Goal: Task Accomplishment & Management: Manage account settings

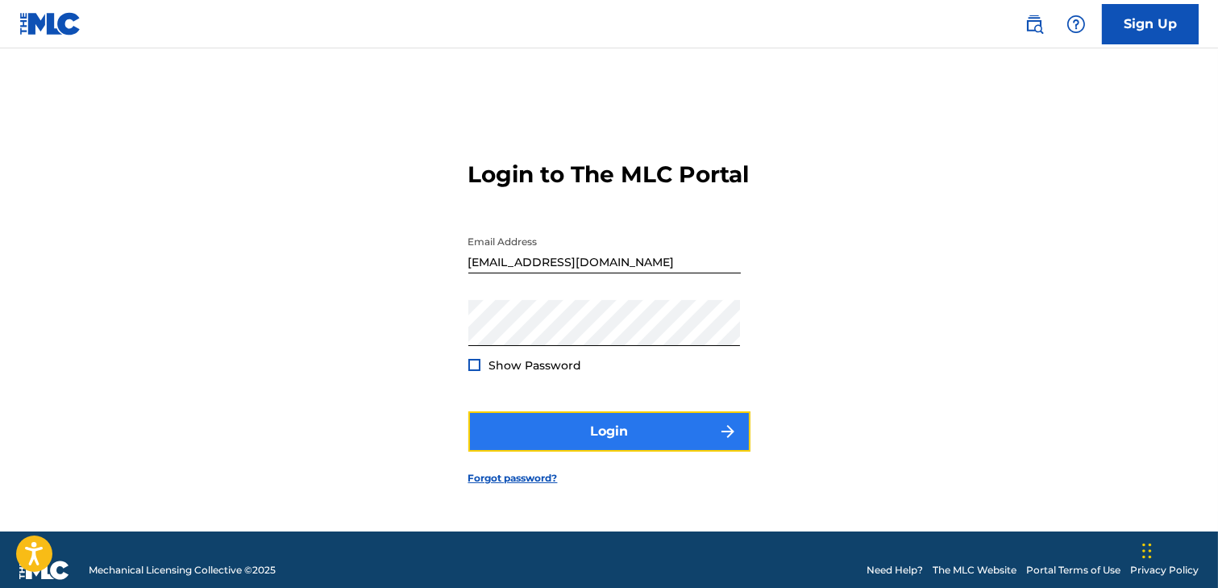
click at [628, 436] on button "Login" at bounding box center [609, 431] width 282 height 40
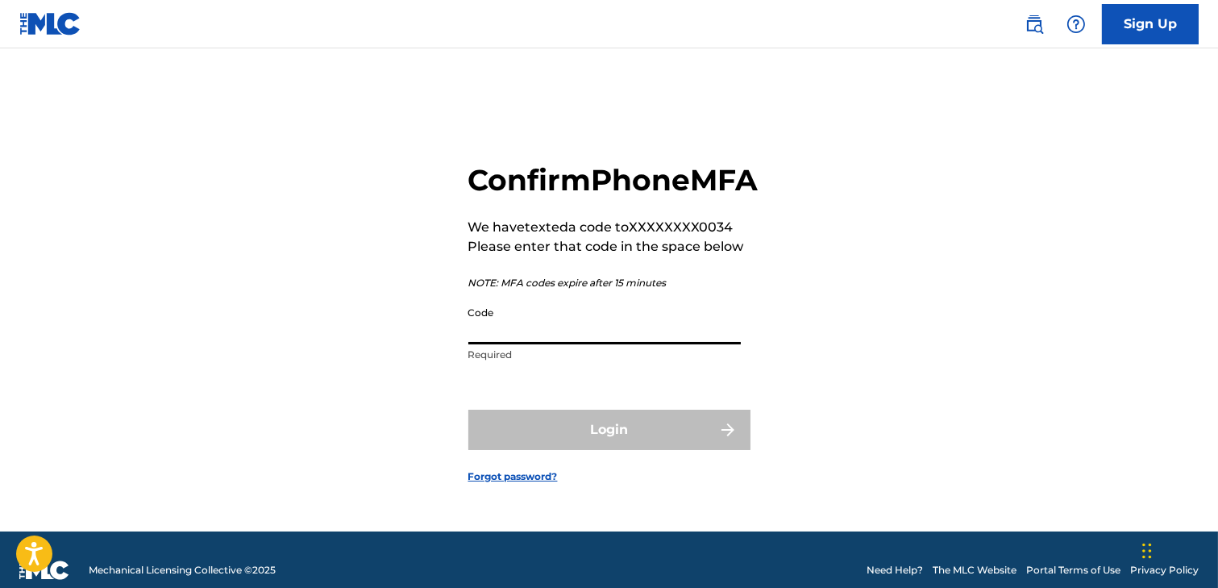
click at [539, 344] on input "Code" at bounding box center [604, 321] width 273 height 46
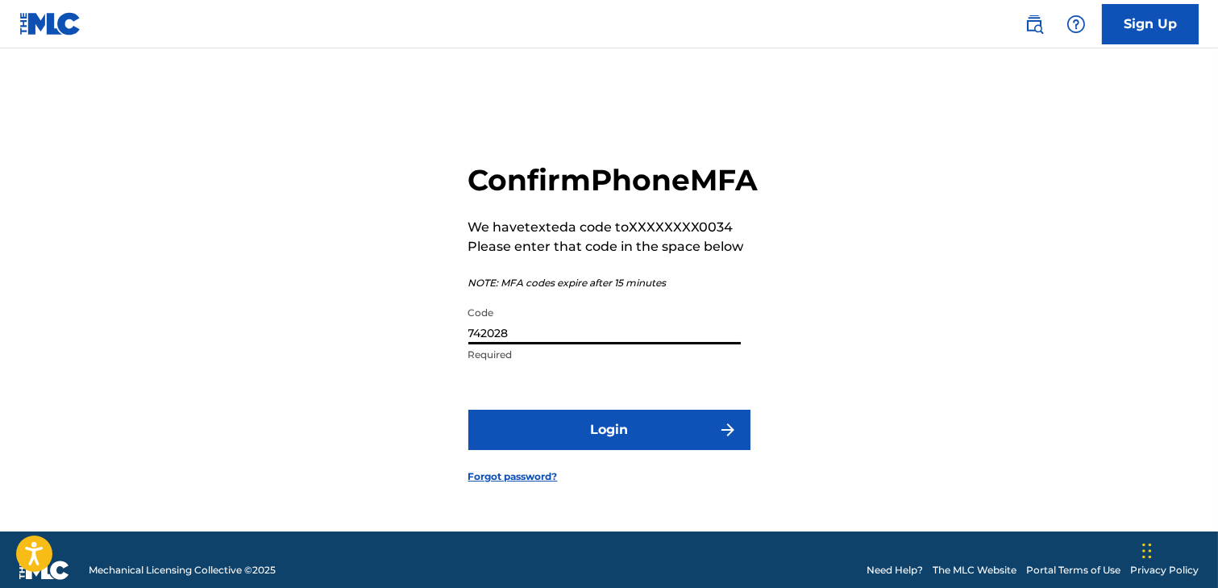
type input "742028"
click at [468, 410] on button "Login" at bounding box center [609, 430] width 282 height 40
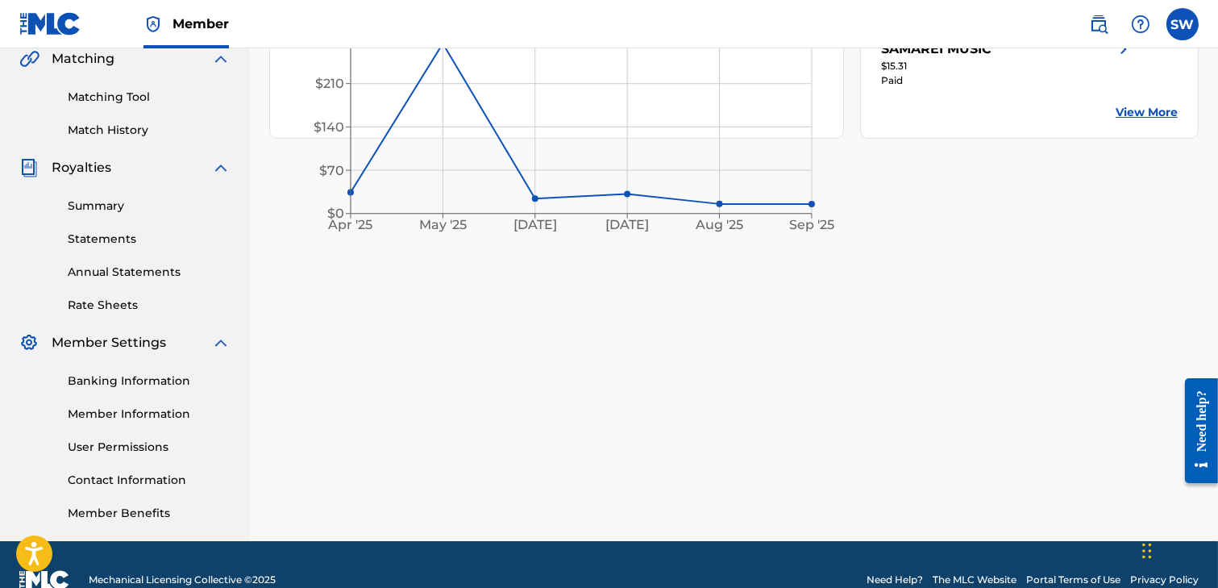
scroll to position [387, 0]
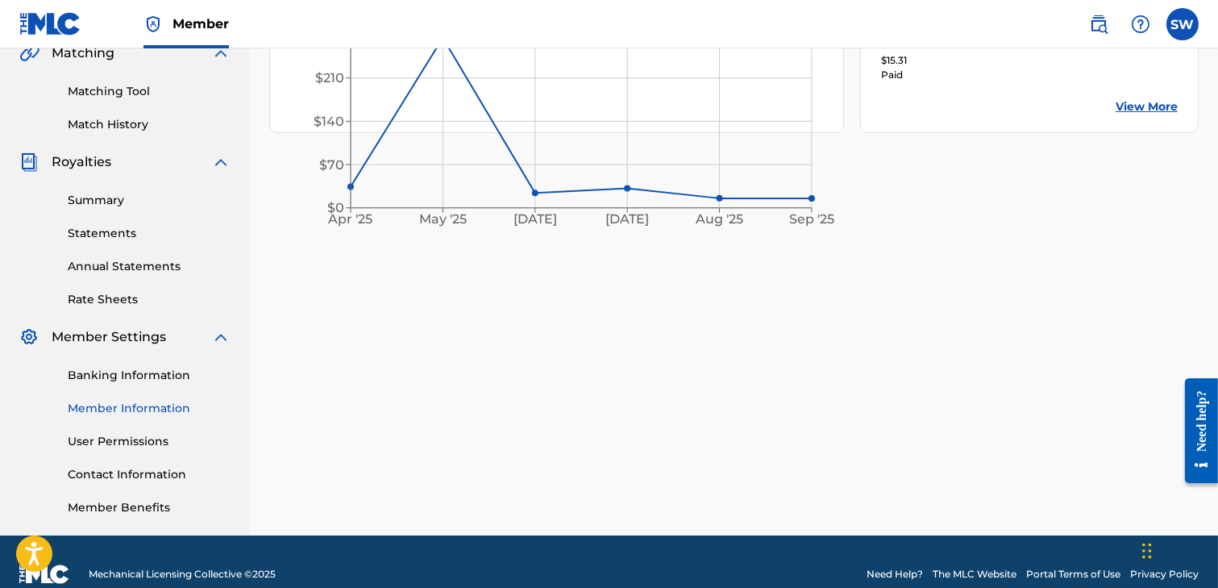
click at [103, 409] on link "Member Information" at bounding box center [149, 408] width 163 height 17
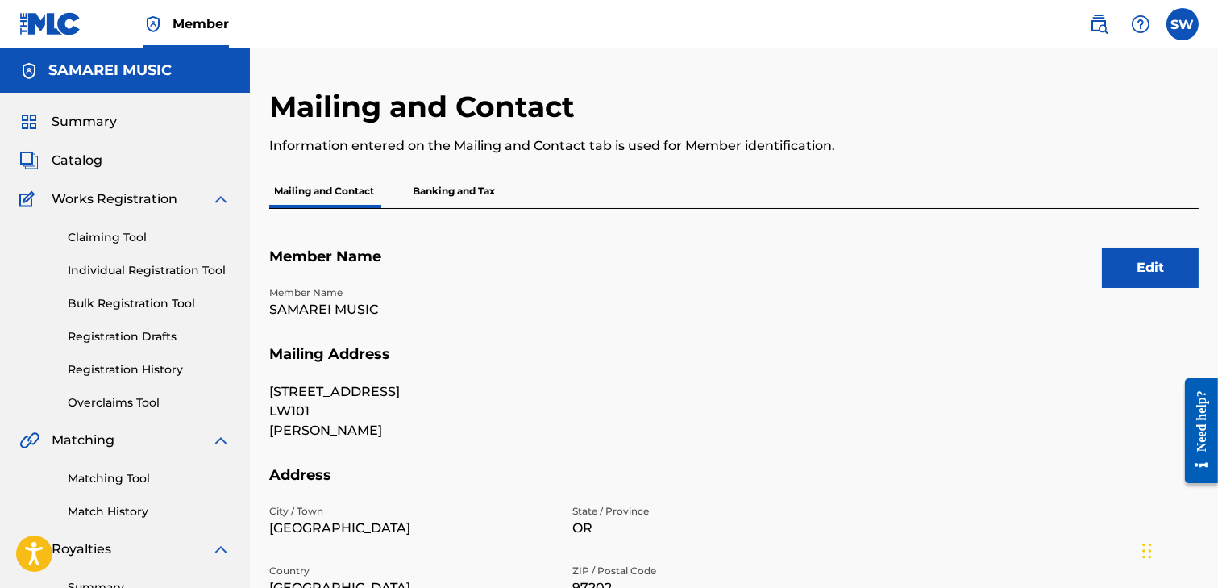
scroll to position [64, 0]
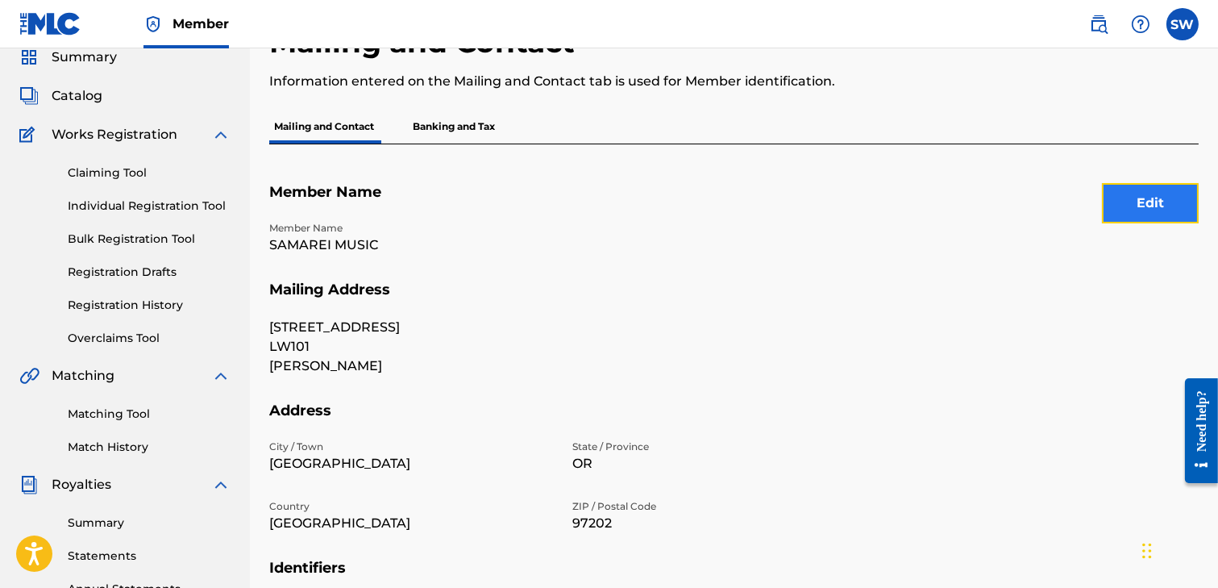
click at [1148, 194] on button "Edit" at bounding box center [1150, 203] width 97 height 40
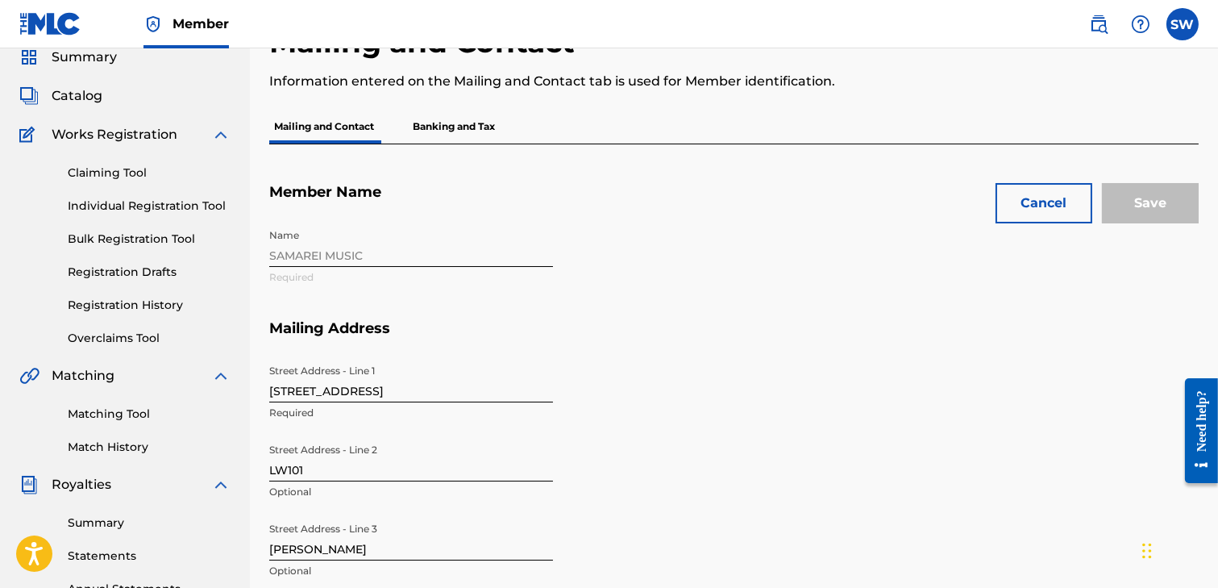
click at [357, 389] on input "[STREET_ADDRESS]" at bounding box center [411, 379] width 284 height 46
type input "[STREET_ADDRESS]"
type input "101"
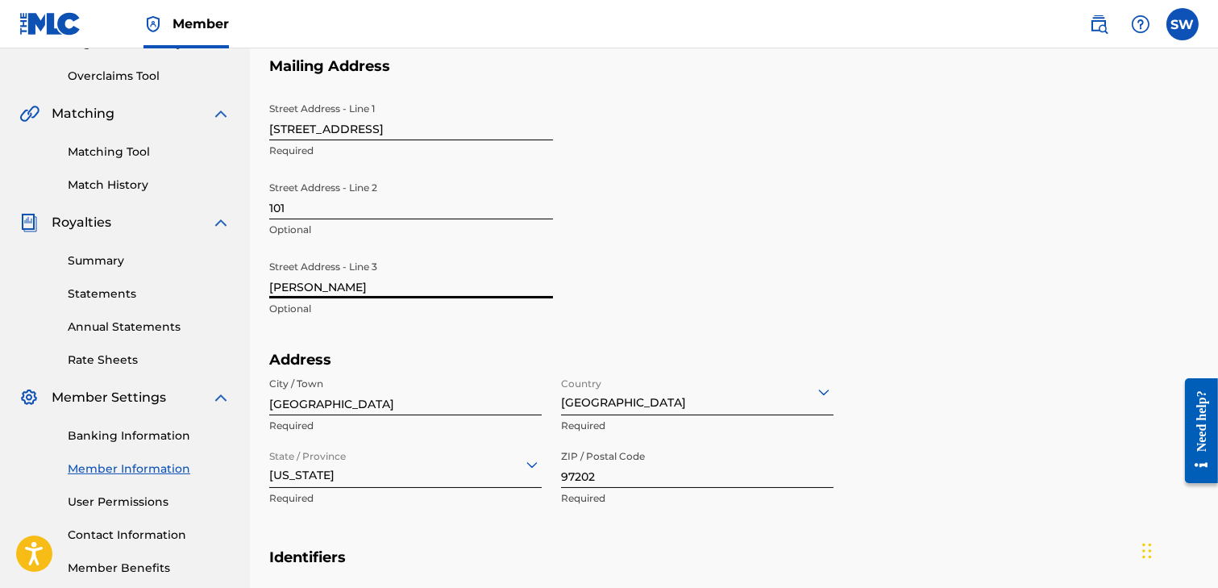
scroll to position [352, 0]
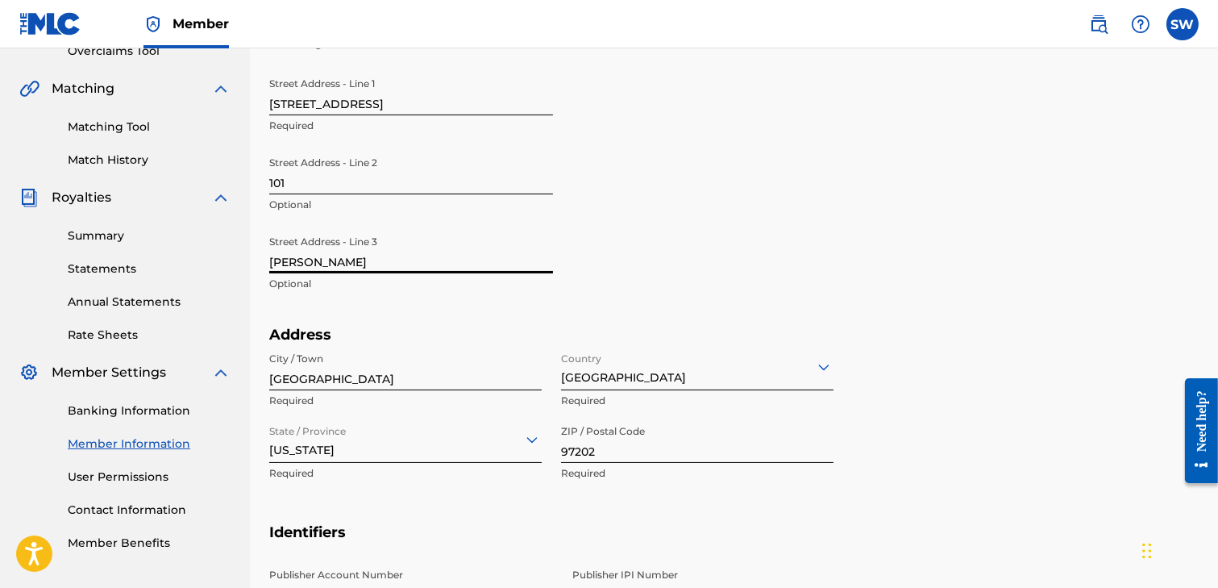
click at [340, 374] on input "[GEOGRAPHIC_DATA]" at bounding box center [405, 367] width 273 height 46
drag, startPoint x: 340, startPoint y: 374, endPoint x: 272, endPoint y: 377, distance: 68.6
click at [272, 377] on input "[GEOGRAPHIC_DATA]" at bounding box center [405, 367] width 273 height 46
type input "[GEOGRAPHIC_DATA]"
click at [377, 445] on div "option [US_STATE], selected. Select is focused ,type to refine list, press Down…" at bounding box center [405, 440] width 273 height 46
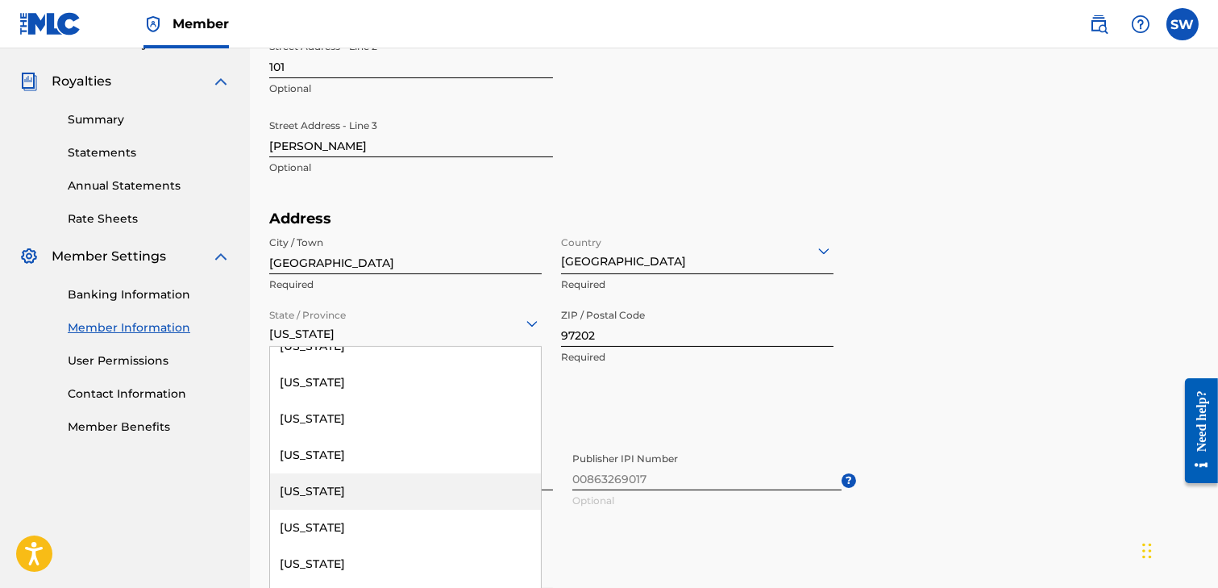
scroll to position [0, 0]
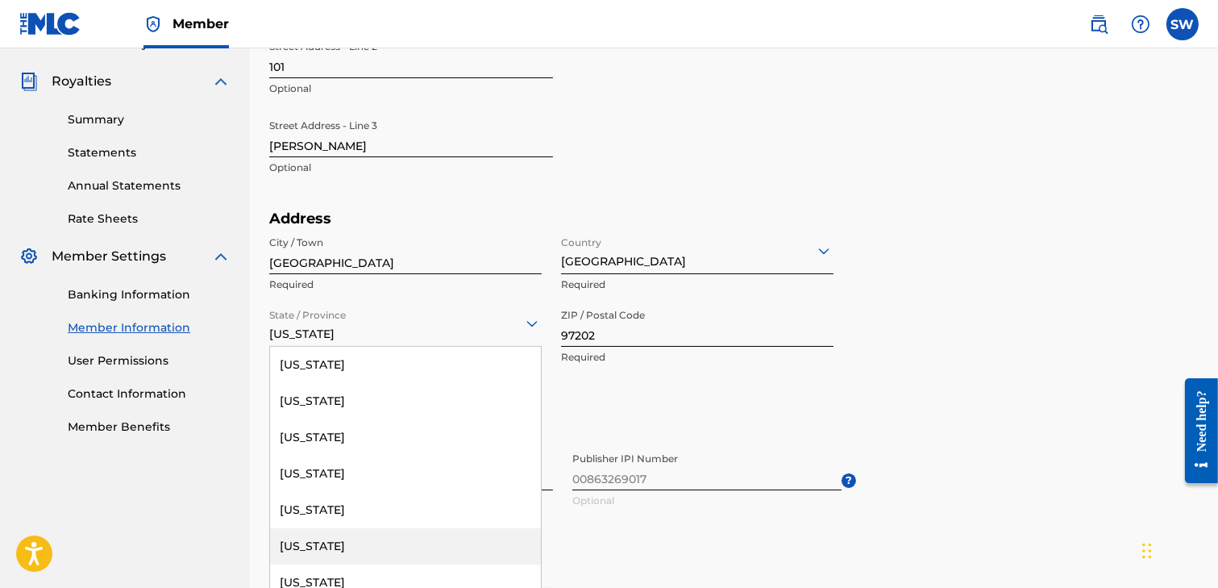
drag, startPoint x: 316, startPoint y: 532, endPoint x: 385, endPoint y: 509, distance: 73.2
click at [316, 531] on div "[US_STATE]" at bounding box center [405, 546] width 271 height 36
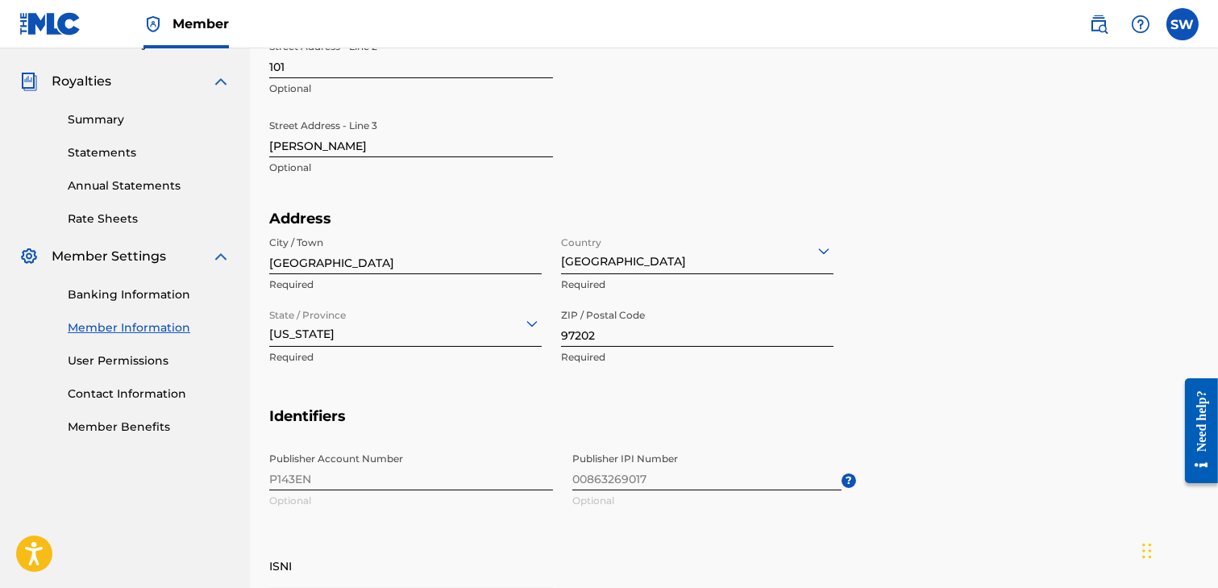
click at [614, 332] on input "97202" at bounding box center [697, 324] width 273 height 46
drag, startPoint x: 585, startPoint y: 332, endPoint x: 551, endPoint y: 334, distance: 33.9
click at [551, 334] on div "City / Town [GEOGRAPHIC_DATA] Required Country [GEOGRAPHIC_DATA] Required State…" at bounding box center [551, 300] width 564 height 145
type input "91601"
click at [988, 335] on section "Address City / [GEOGRAPHIC_DATA] Required Country [GEOGRAPHIC_DATA] Required St…" at bounding box center [734, 309] width 930 height 198
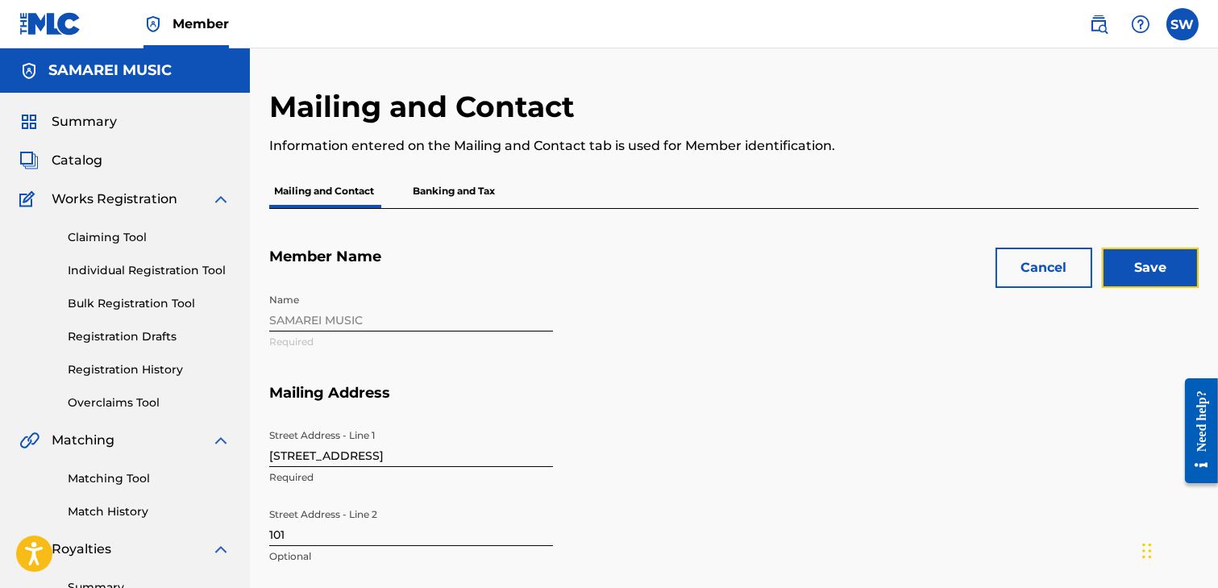
click at [1131, 273] on input "Save" at bounding box center [1150, 268] width 97 height 40
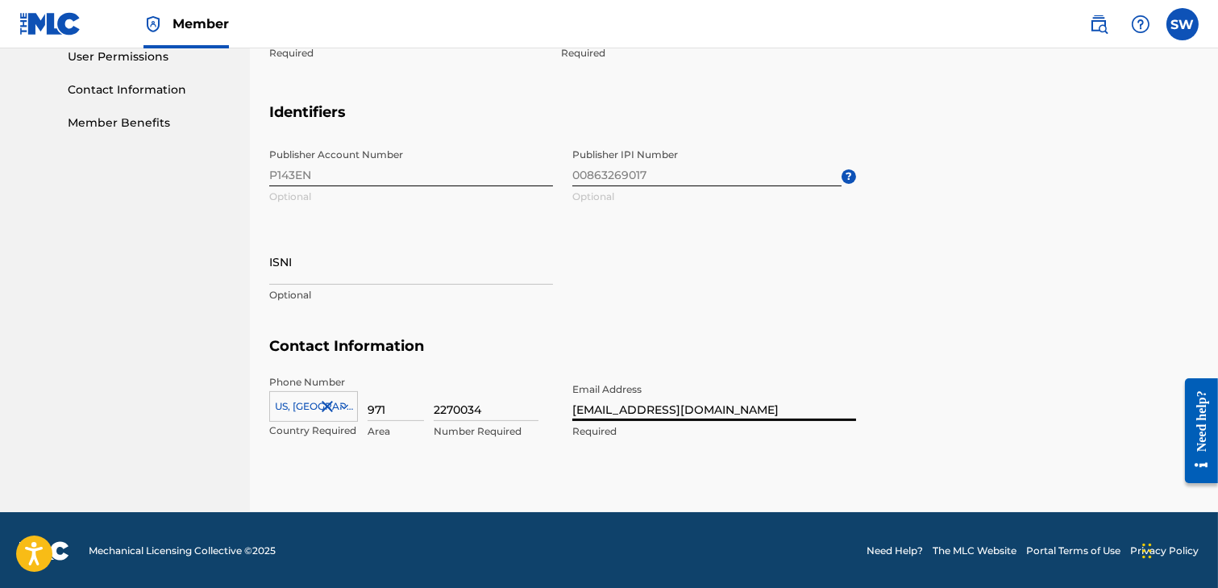
type input "[EMAIL_ADDRESS][DOMAIN_NAME]"
click at [1001, 290] on section "Identifiers Publisher Account Number P143EN Optional Publisher IPI Number 00863…" at bounding box center [734, 220] width 930 height 235
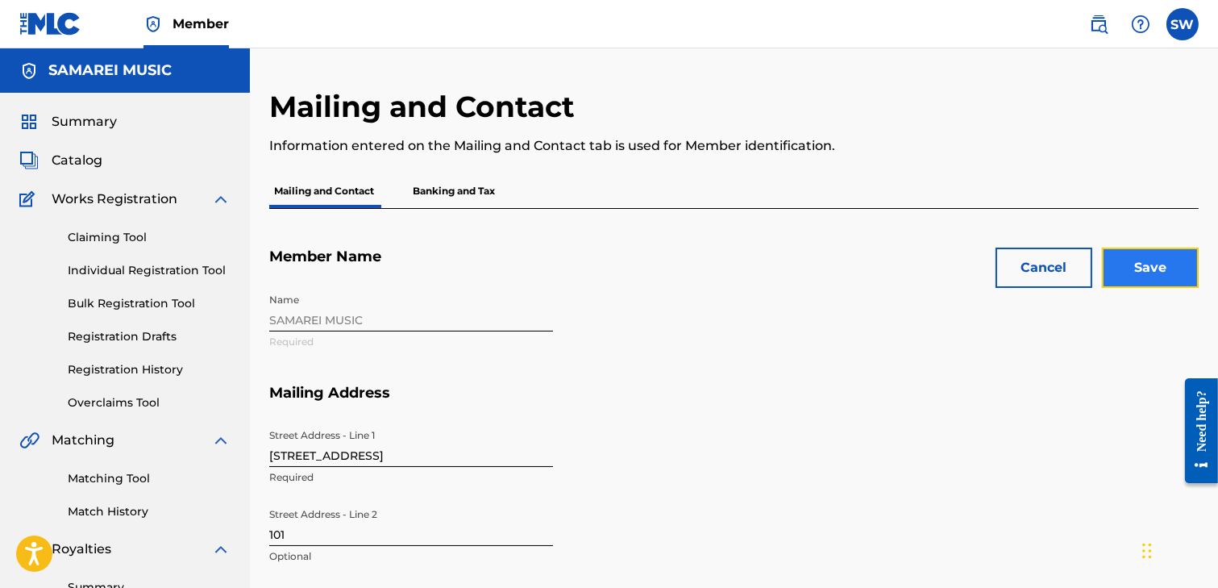
click at [1147, 273] on input "Save" at bounding box center [1150, 268] width 97 height 40
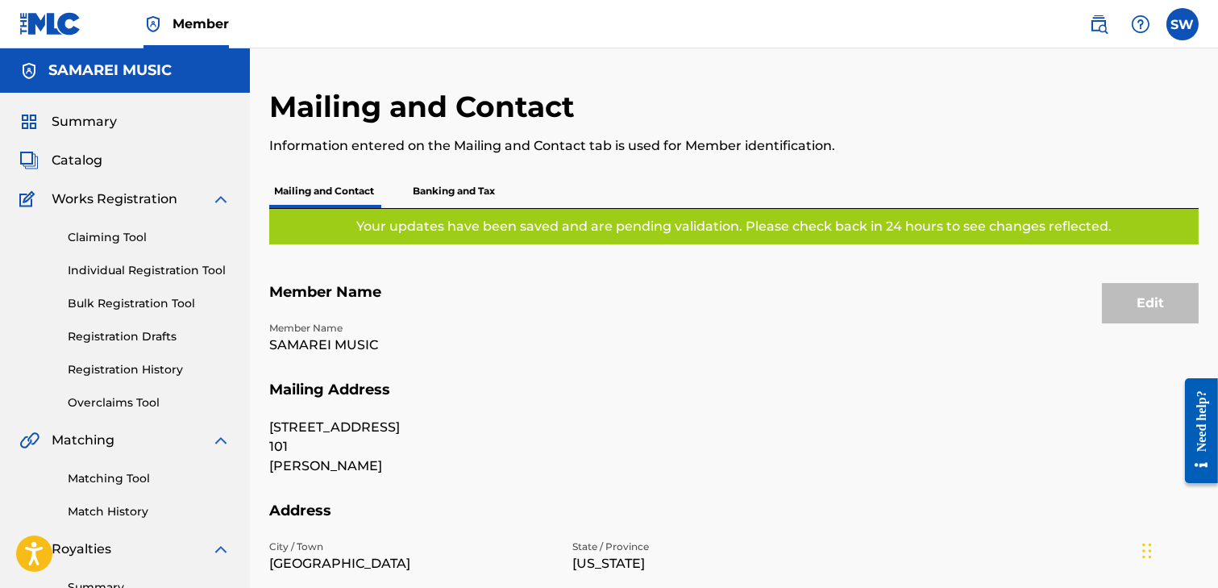
click at [470, 198] on p "Banking and Tax" at bounding box center [454, 191] width 92 height 34
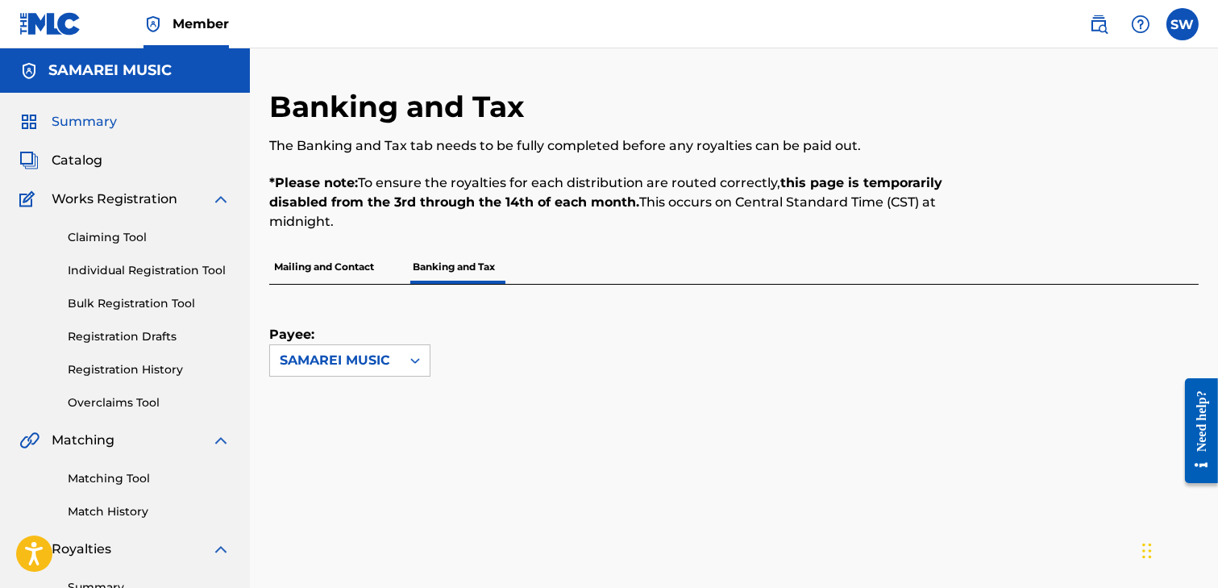
click at [88, 123] on span "Summary" at bounding box center [84, 121] width 65 height 19
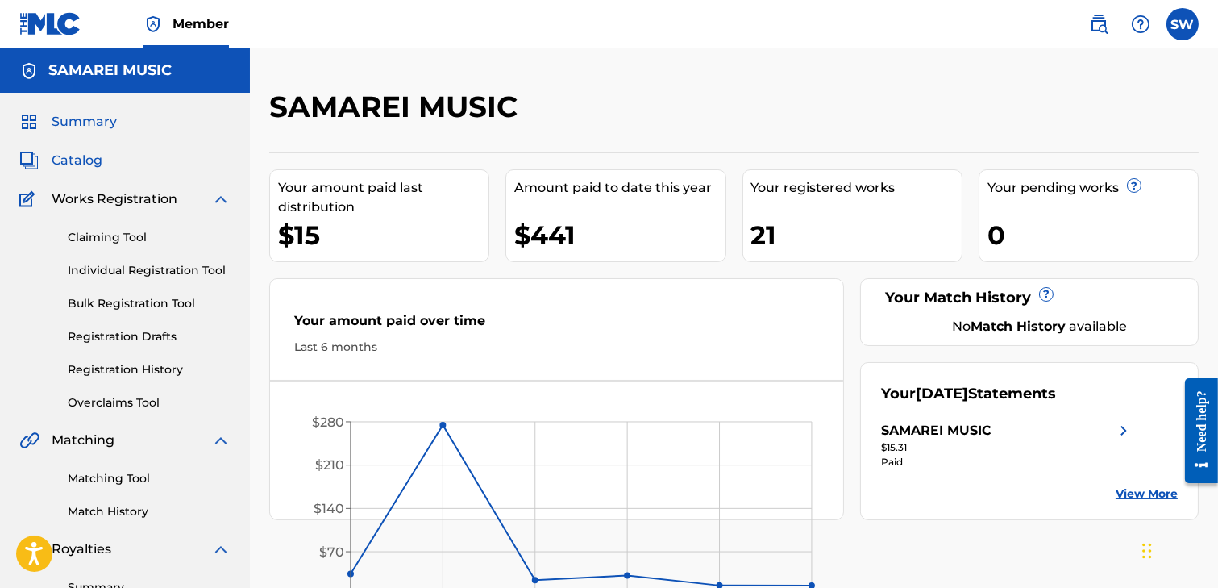
click at [81, 166] on span "Catalog" at bounding box center [77, 160] width 51 height 19
